Goal: Task Accomplishment & Management: Use online tool/utility

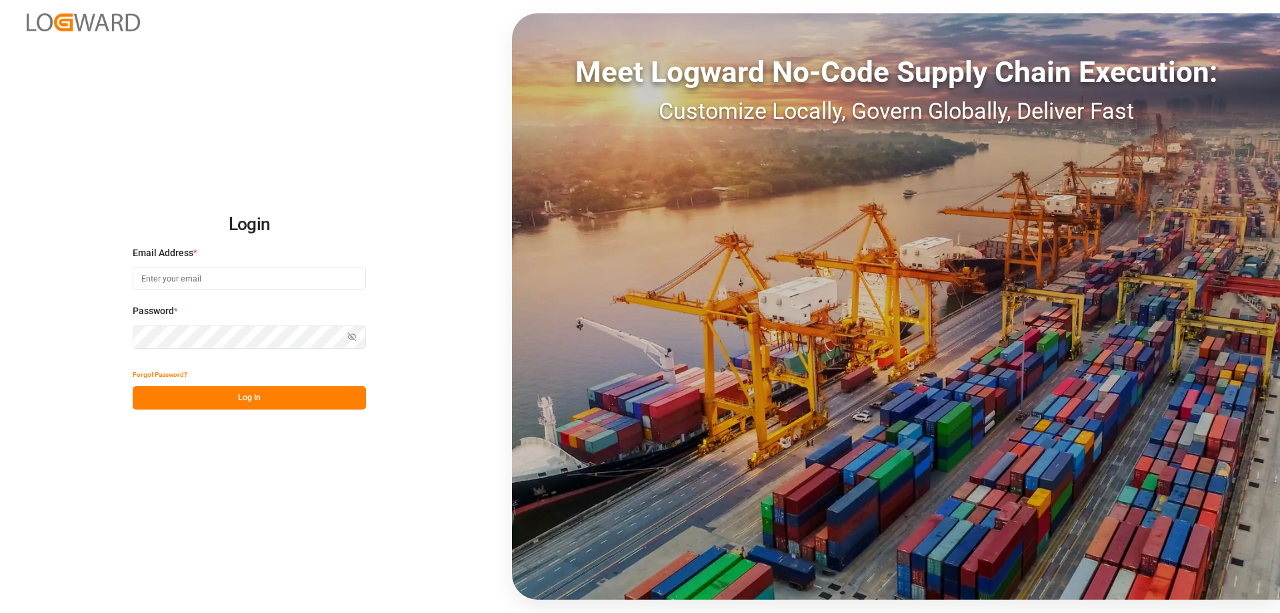
type input "[EMAIL_ADDRESS][PERSON_NAME][DOMAIN_NAME]"
drag, startPoint x: 1, startPoint y: 356, endPoint x: 1, endPoint y: 389, distance: 33.3
click at [1, 392] on div "Login Email Address * [EMAIL_ADDRESS][PERSON_NAME][DOMAIN_NAME] Password * Show…" at bounding box center [640, 306] width 1280 height 613
click at [191, 404] on button "Log In" at bounding box center [249, 397] width 233 height 23
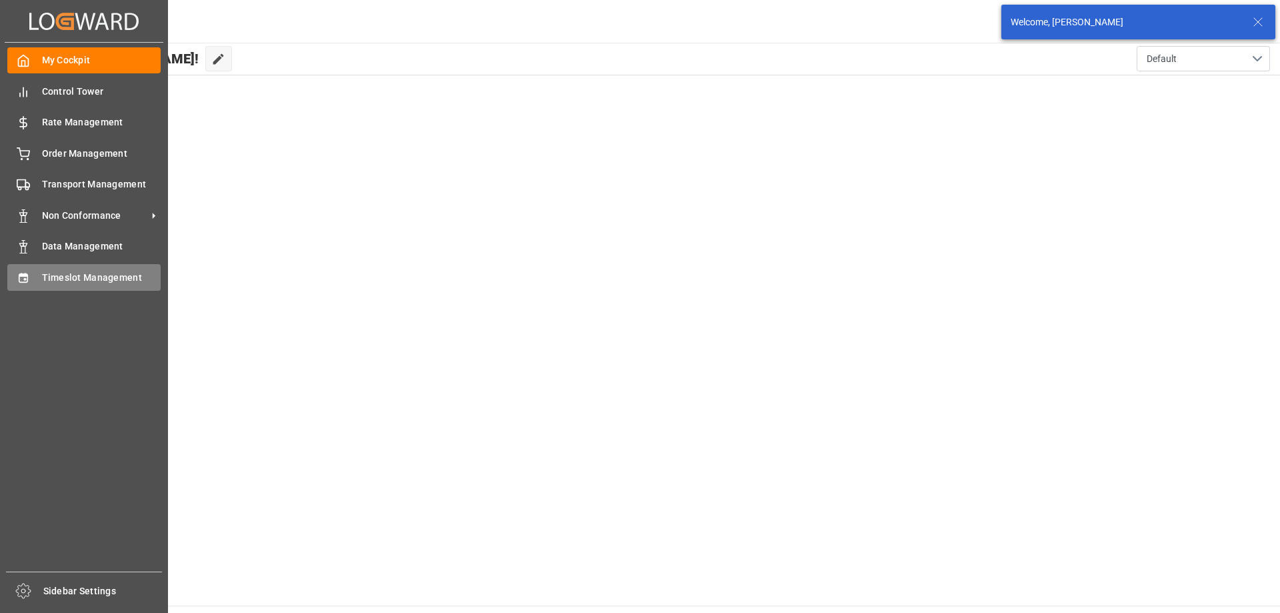
click at [51, 282] on span "Timeslot Management" at bounding box center [101, 278] width 119 height 14
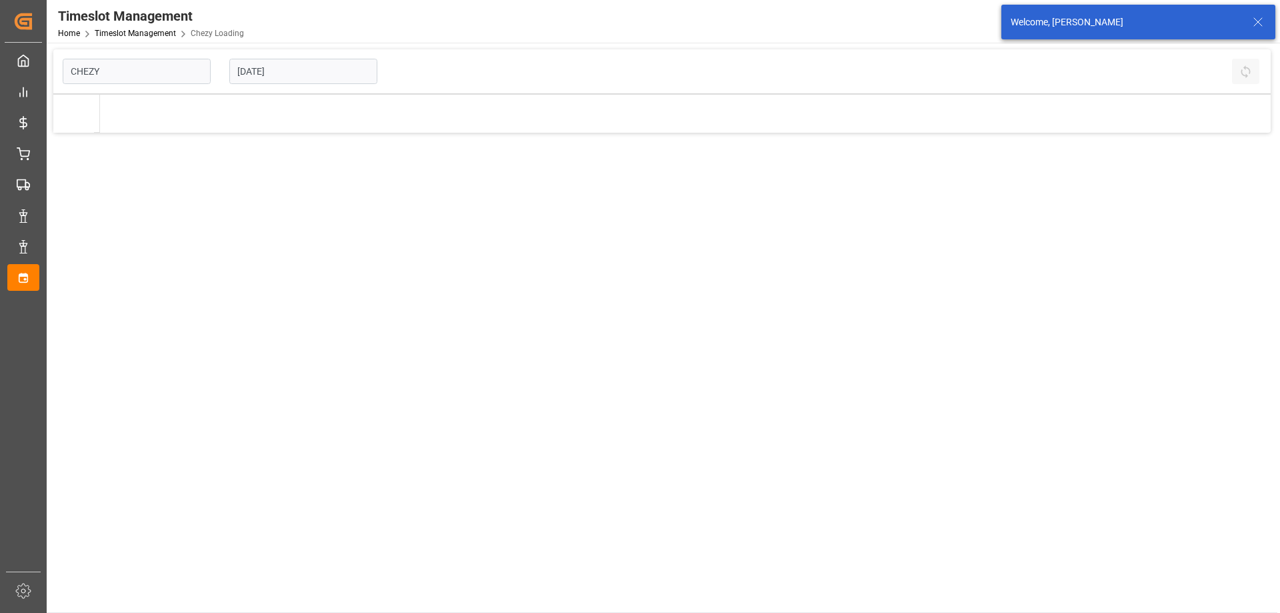
type input "Chezy Loading"
